Goal: Find specific page/section: Find specific page/section

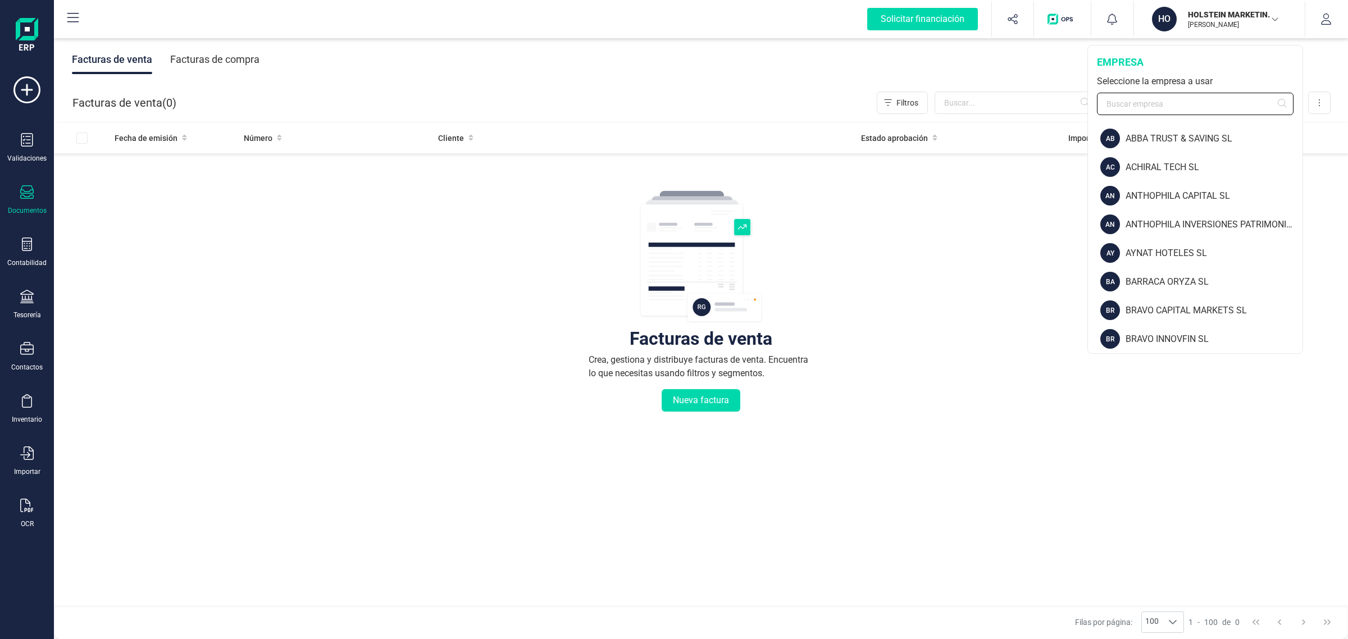
click at [1161, 105] on input "text" at bounding box center [1195, 104] width 197 height 22
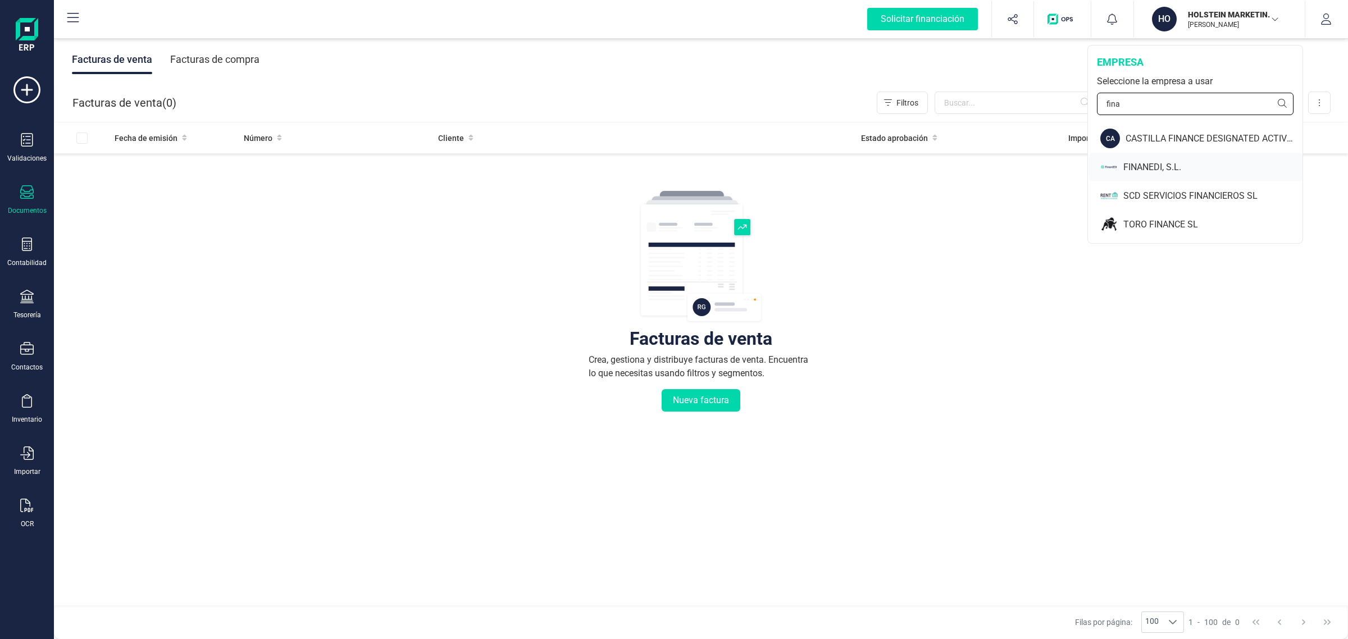
type input "fina"
click at [1166, 169] on div "FINANEDI, S.L." at bounding box center [1212, 167] width 179 height 13
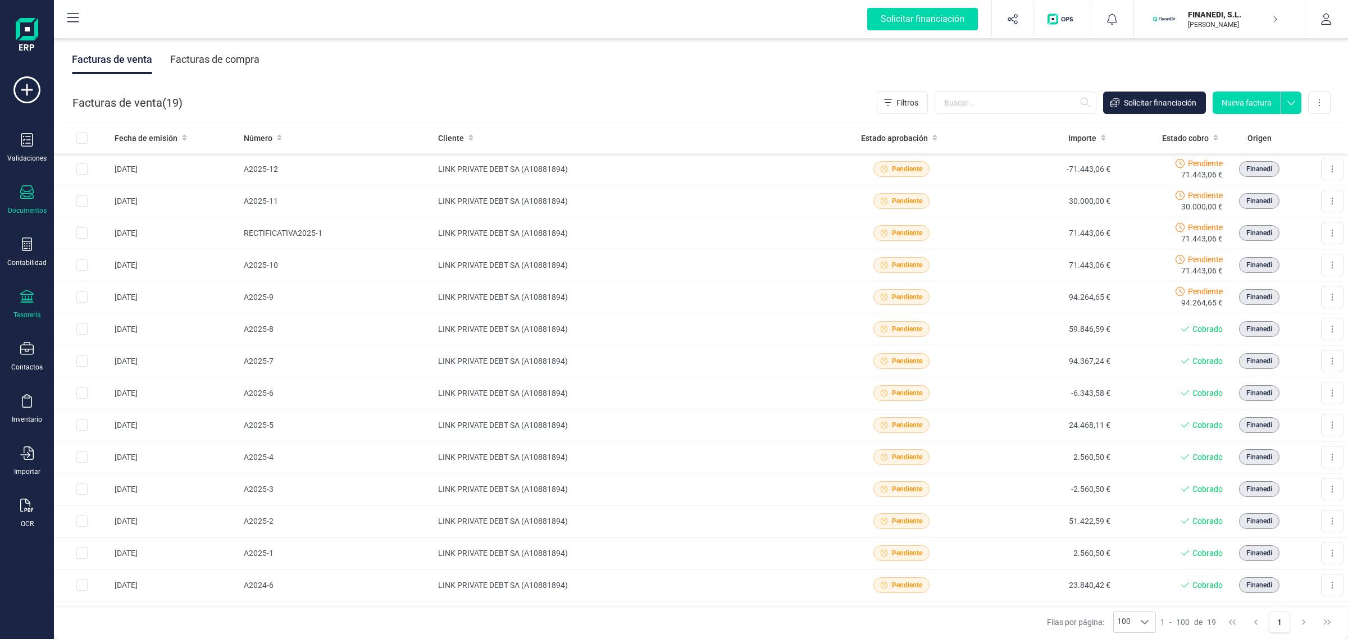
click at [31, 312] on div "Tesorería" at bounding box center [27, 314] width 28 height 9
click at [35, 295] on div "Tesorería" at bounding box center [26, 305] width 45 height 30
click at [22, 308] on div "Tesorería" at bounding box center [26, 305] width 45 height 30
click at [111, 189] on span "Cuentas bancarias" at bounding box center [137, 191] width 99 height 13
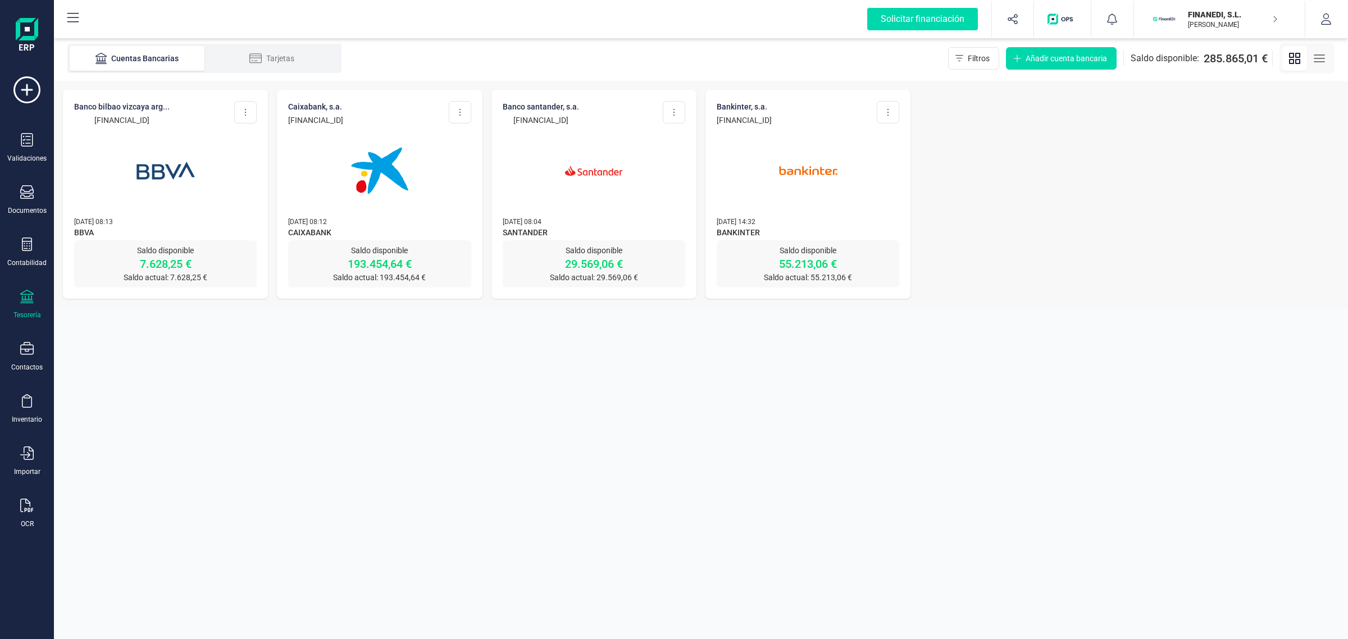
click at [1163, 265] on div "BANCO BILBAO VIZCAYA ARG... [FINANCIAL_ID] Editar cuenta Actualizar Desconectar…" at bounding box center [701, 194] width 1294 height 227
